Goal: Task Accomplishment & Management: Manage account settings

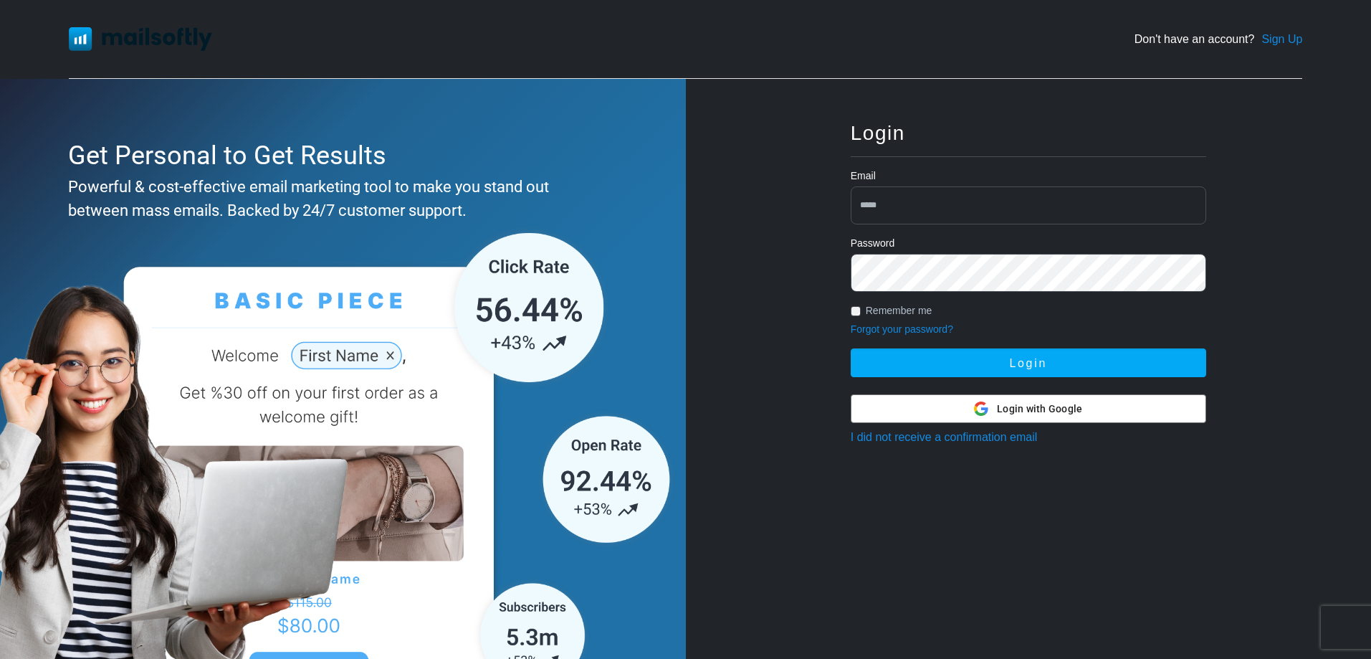
click at [922, 208] on input "email" at bounding box center [1029, 205] width 356 height 38
type input "**********"
click at [851, 348] on button "Login" at bounding box center [1029, 362] width 356 height 29
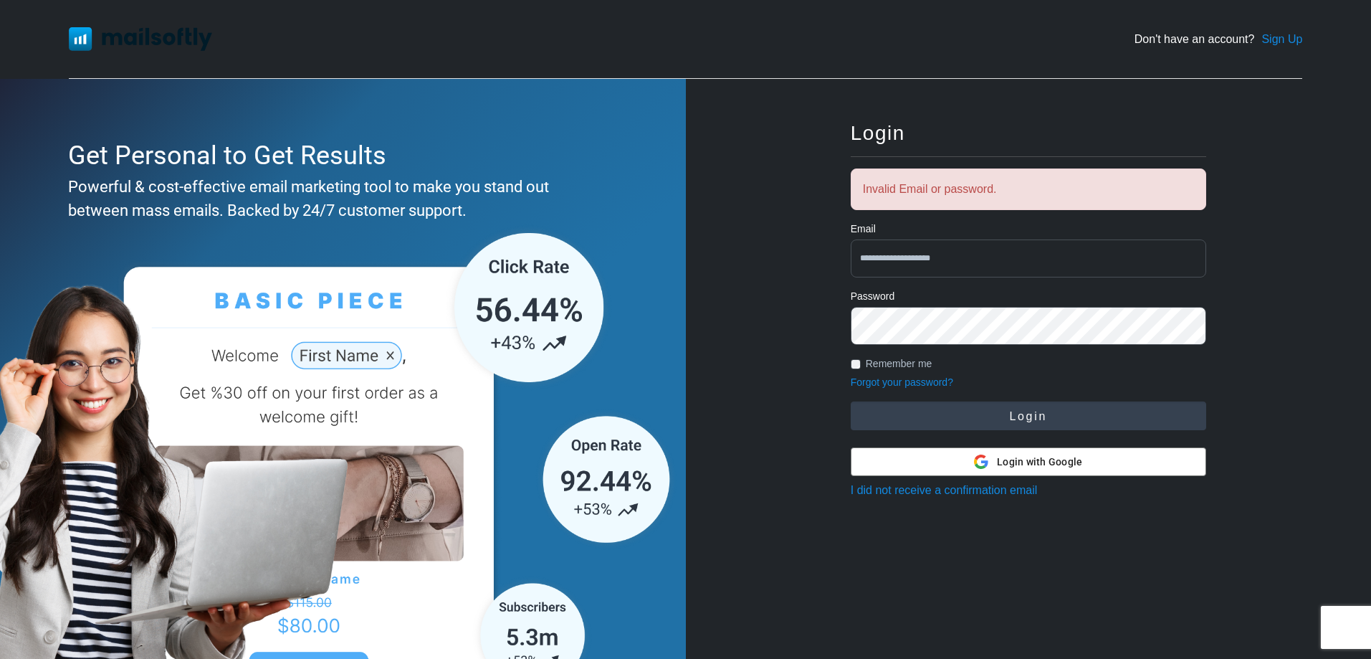
click at [1032, 409] on button "Login" at bounding box center [1029, 415] width 356 height 29
